Goal: Task Accomplishment & Management: Manage account settings

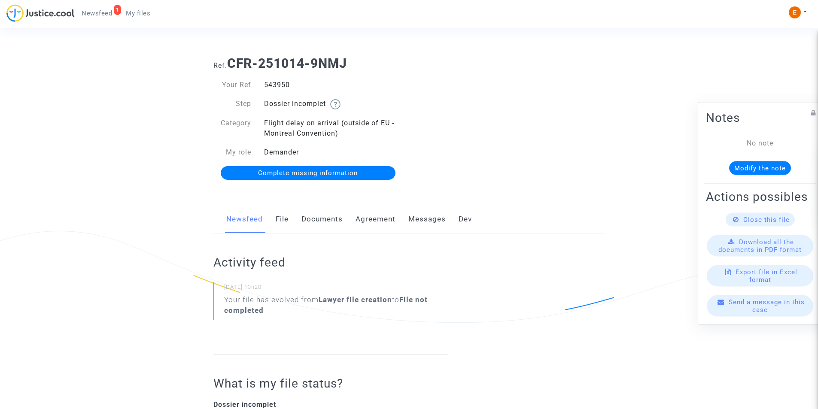
click at [317, 219] on link "Documents" at bounding box center [321, 219] width 41 height 28
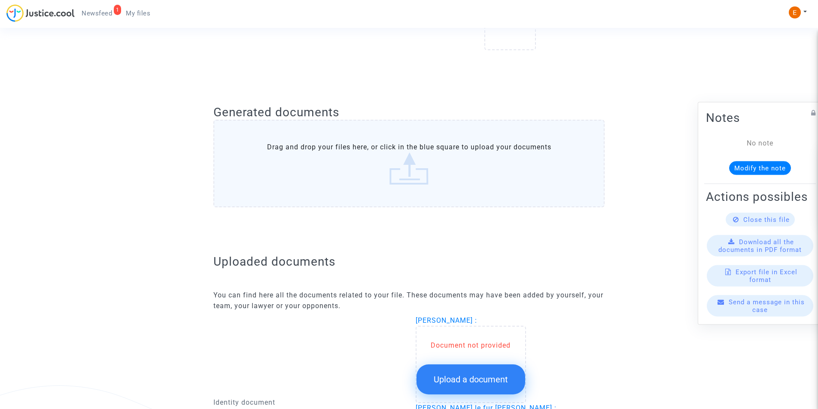
scroll to position [386, 0]
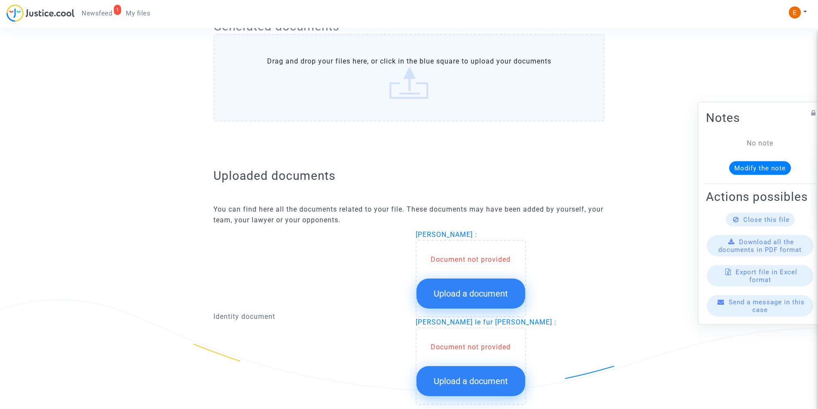
click at [476, 290] on span "Upload a document" at bounding box center [470, 293] width 74 height 10
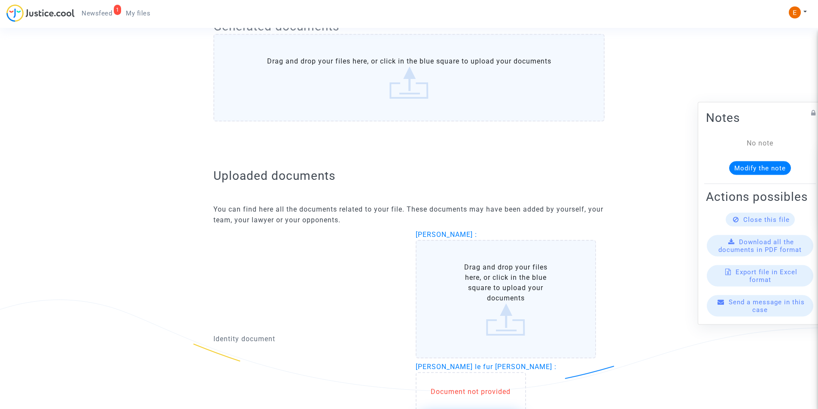
click at [500, 295] on label "Drag and drop your files here, or click in the blue square to upload your docum…" at bounding box center [505, 299] width 181 height 118
click at [0, 0] on input "Drag and drop your files here, or click in the blue square to upload your docum…" at bounding box center [0, 0] width 0 height 0
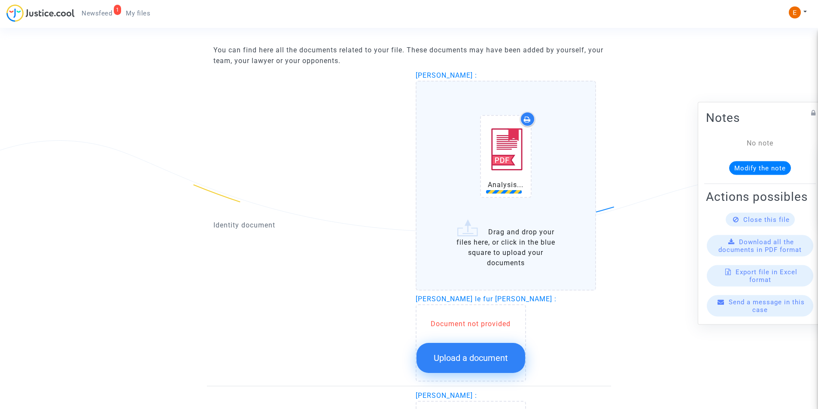
scroll to position [558, 0]
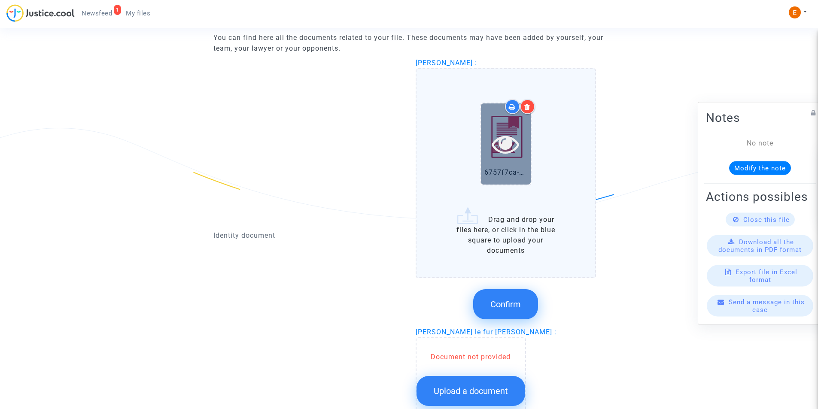
click at [507, 142] on icon at bounding box center [505, 143] width 28 height 27
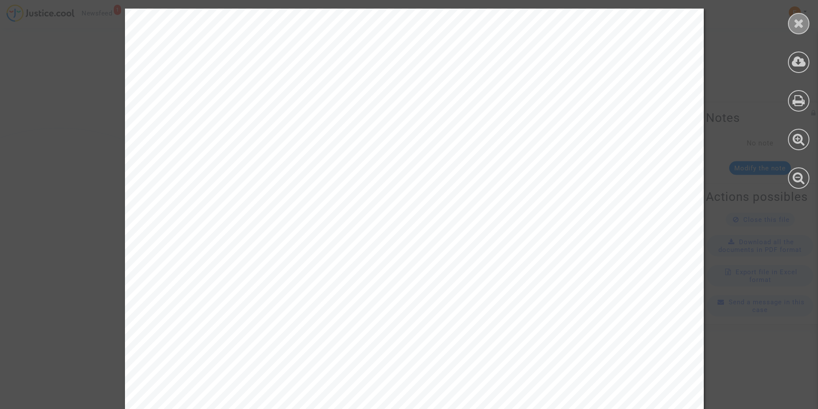
click at [800, 15] on div at bounding box center [797, 23] width 21 height 21
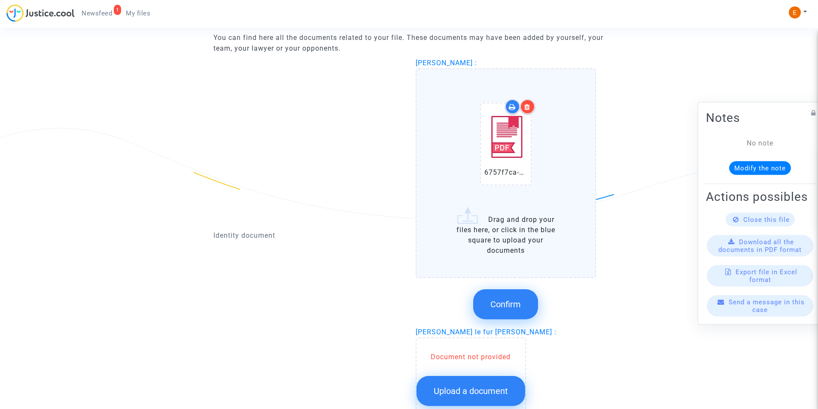
click at [528, 107] on icon at bounding box center [527, 106] width 6 height 7
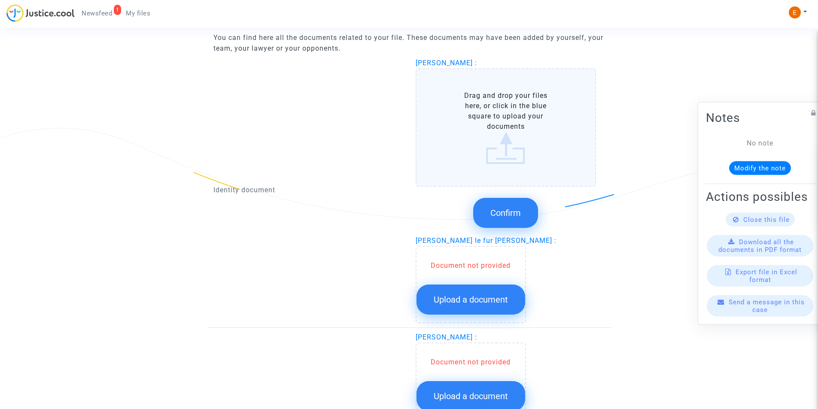
click at [495, 142] on label "Drag and drop your files here, or click in the blue square to upload your docum…" at bounding box center [505, 127] width 181 height 118
click at [0, 0] on input "Drag and drop your files here, or click in the blue square to upload your docum…" at bounding box center [0, 0] width 0 height 0
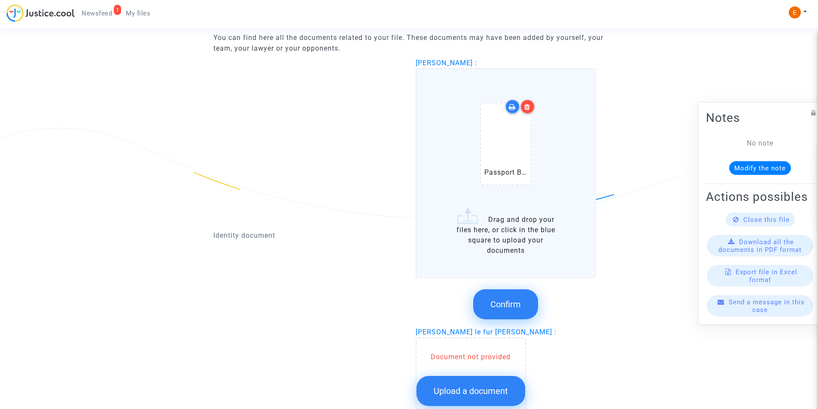
click at [515, 297] on button "Confirm" at bounding box center [505, 304] width 65 height 30
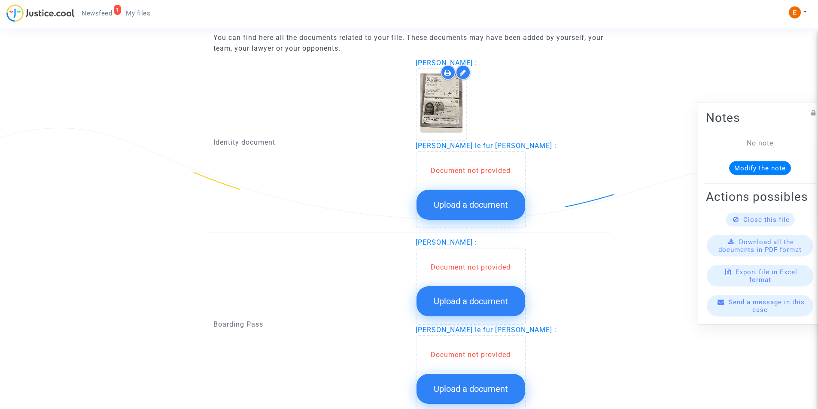
click at [469, 200] on span "Upload a document" at bounding box center [470, 205] width 74 height 10
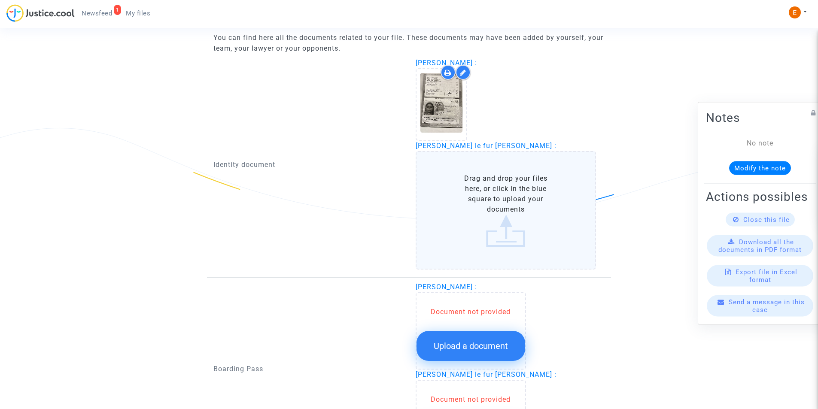
click at [475, 206] on label "Drag and drop your files here, or click in the blue square to upload your docum…" at bounding box center [505, 210] width 181 height 118
click at [0, 0] on input "Drag and drop your files here, or click in the blue square to upload your docum…" at bounding box center [0, 0] width 0 height 0
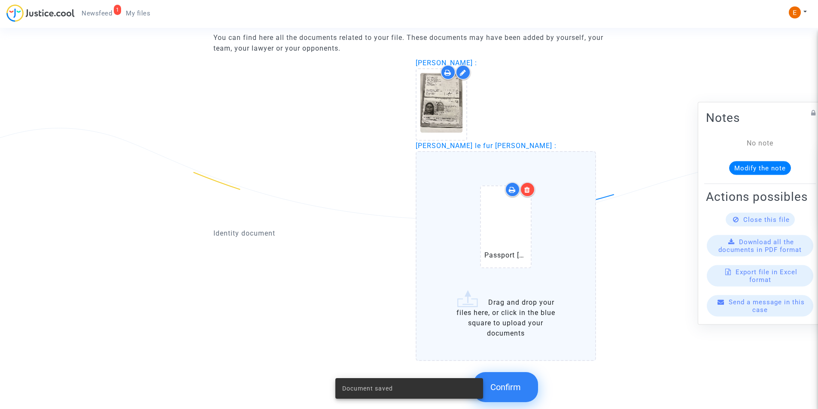
scroll to position [601, 0]
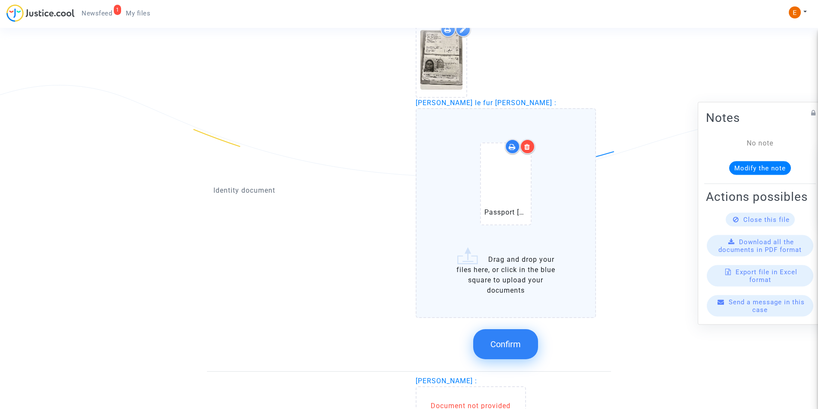
click at [517, 341] on span "Confirm" at bounding box center [505, 344] width 30 height 10
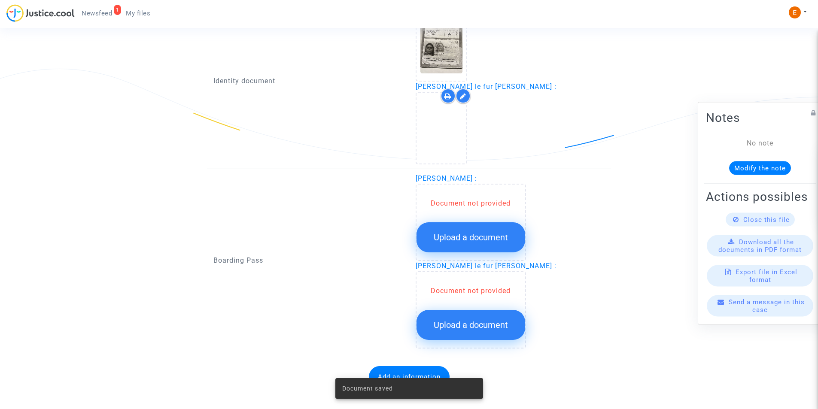
scroll to position [626, 0]
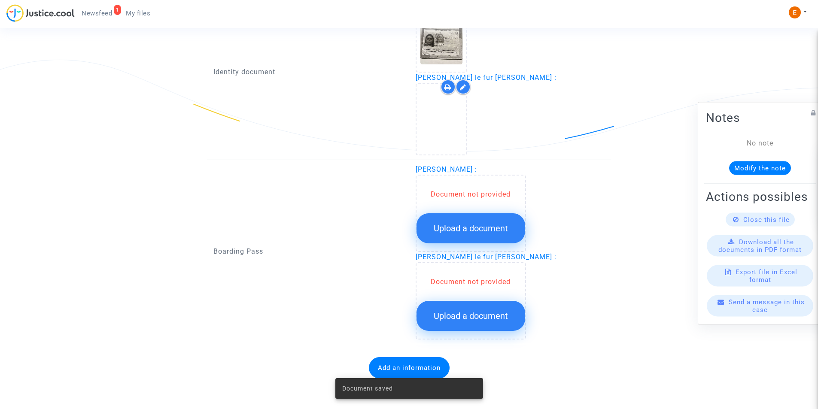
click at [485, 225] on span "Upload a document" at bounding box center [470, 228] width 74 height 10
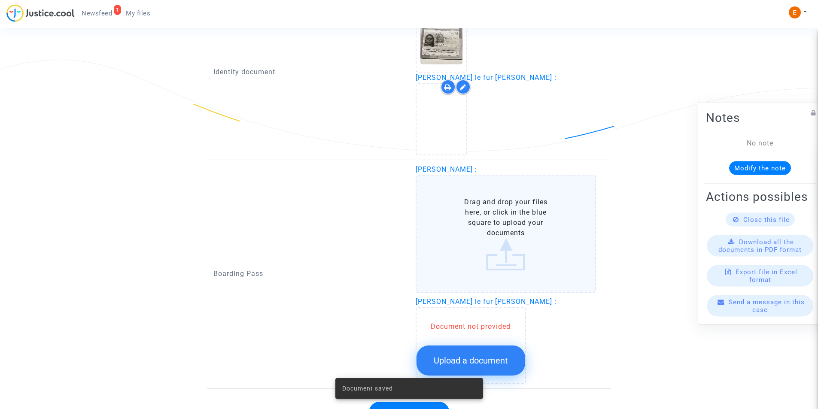
click at [487, 221] on label "Drag and drop your files here, or click in the blue square to upload your docum…" at bounding box center [505, 234] width 181 height 118
click at [0, 0] on input "Drag and drop your files here, or click in the blue square to upload your docum…" at bounding box center [0, 0] width 0 height 0
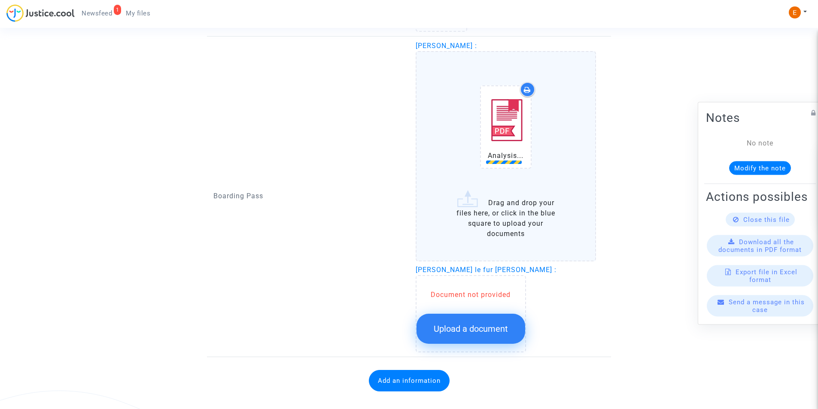
scroll to position [755, 0]
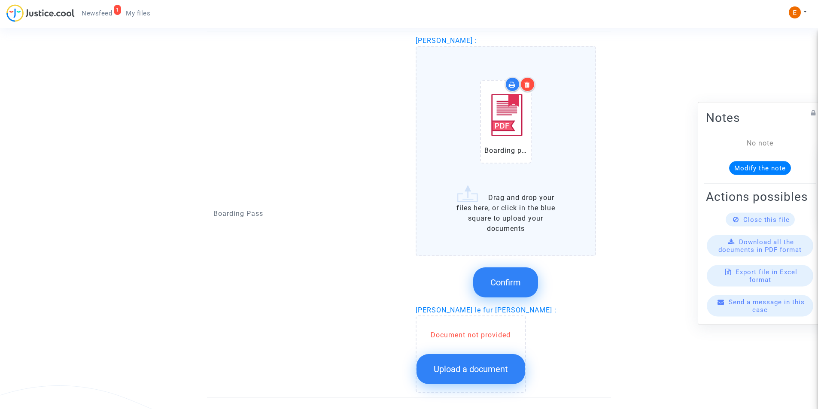
click at [507, 271] on button "Confirm" at bounding box center [505, 282] width 65 height 30
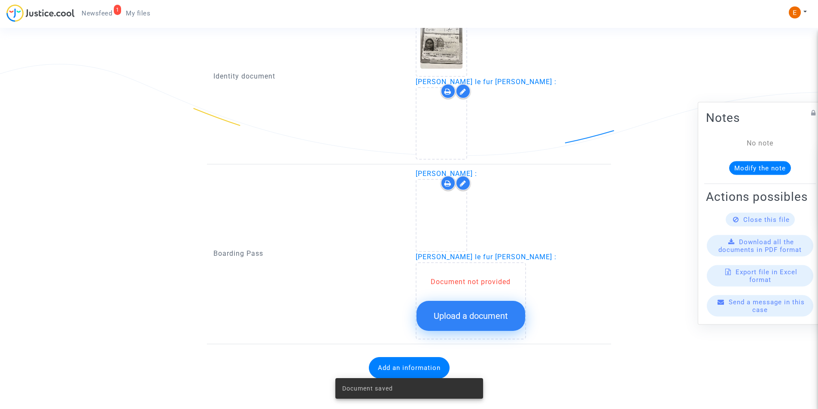
click at [472, 312] on span "Upload a document" at bounding box center [470, 316] width 74 height 10
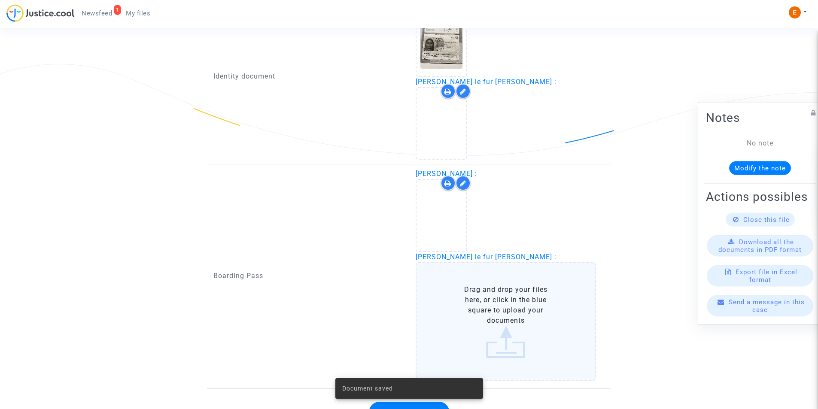
click at [478, 305] on label "Drag and drop your files here, or click in the blue square to upload your docum…" at bounding box center [505, 321] width 181 height 118
click at [0, 0] on input "Drag and drop your files here, or click in the blue square to upload your docum…" at bounding box center [0, 0] width 0 height 0
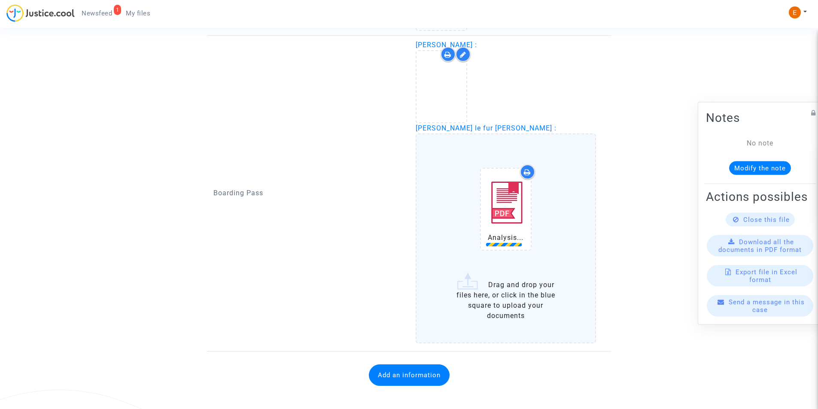
scroll to position [758, 0]
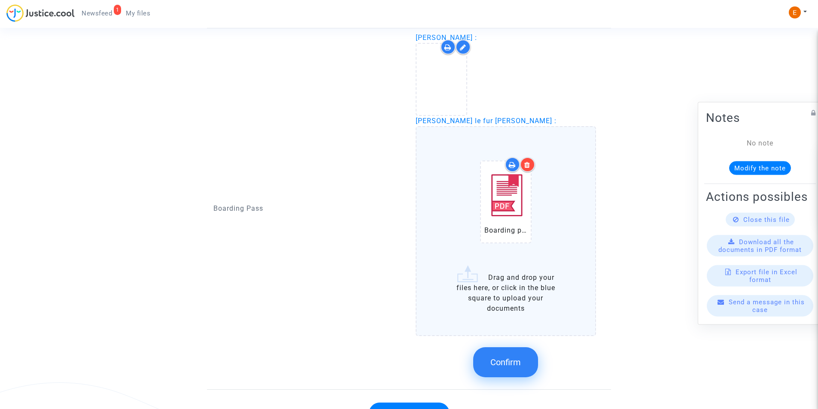
click at [515, 358] on span "Confirm" at bounding box center [505, 362] width 30 height 10
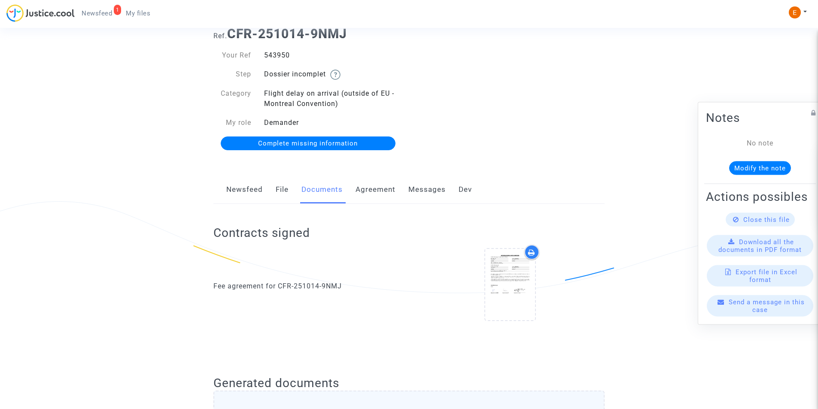
scroll to position [0, 0]
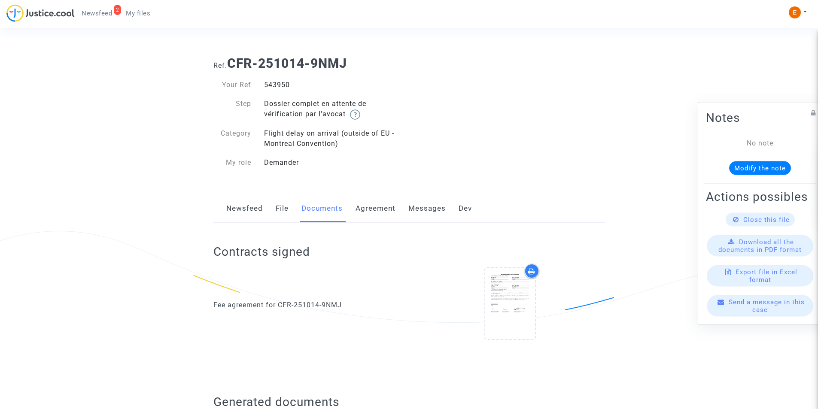
click at [100, 15] on span "Newsfeed" at bounding box center [97, 13] width 30 height 8
